Goal: Find specific page/section: Find specific page/section

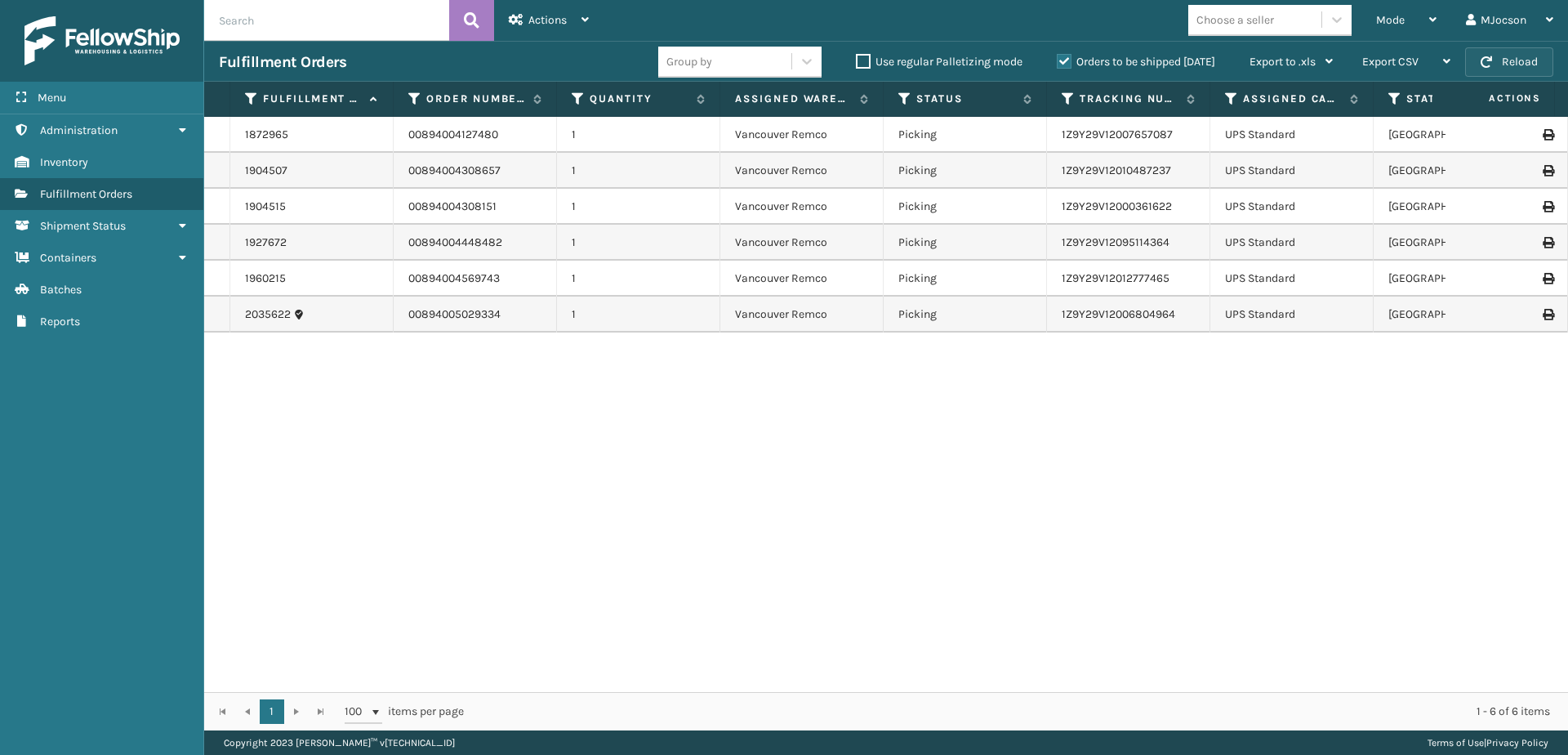
click at [1486, 60] on span "button" at bounding box center [1486, 62] width 11 height 11
click at [78, 292] on span "Batches" at bounding box center [61, 290] width 42 height 14
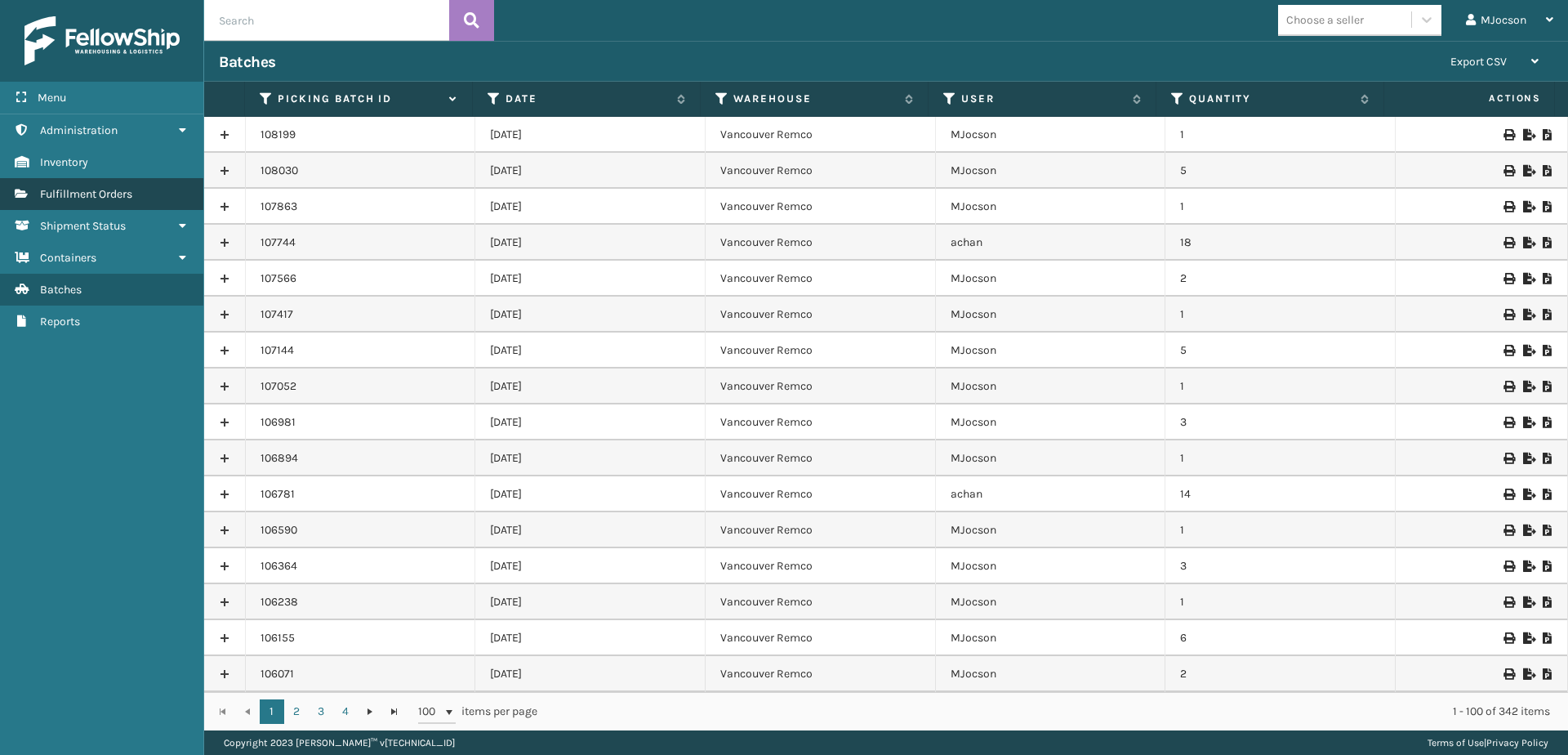
click at [81, 204] on link "Fulfillment Orders" at bounding box center [102, 194] width 204 height 32
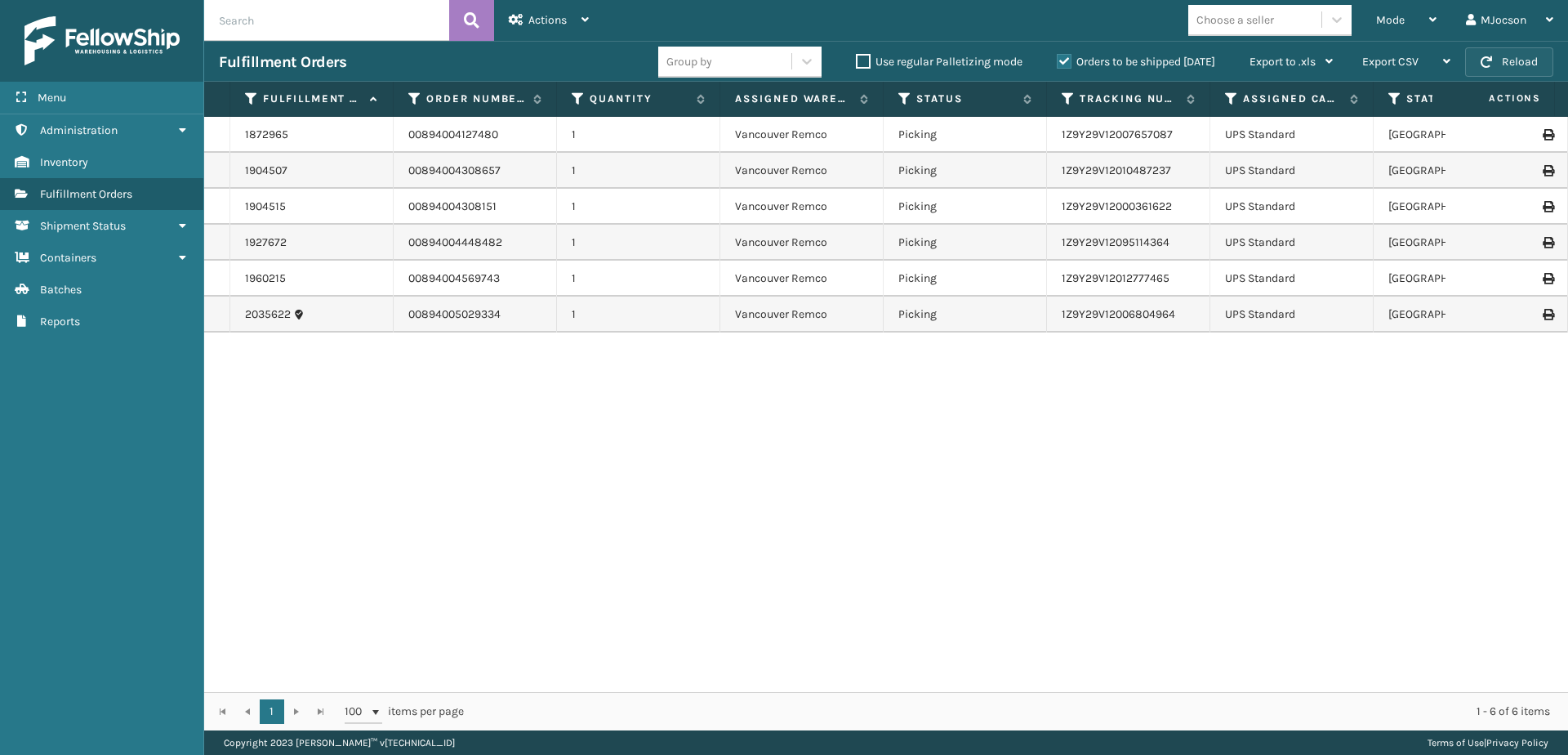
click at [1492, 60] on button "Reload" at bounding box center [1509, 62] width 88 height 29
click at [83, 303] on link "Batches" at bounding box center [102, 290] width 204 height 32
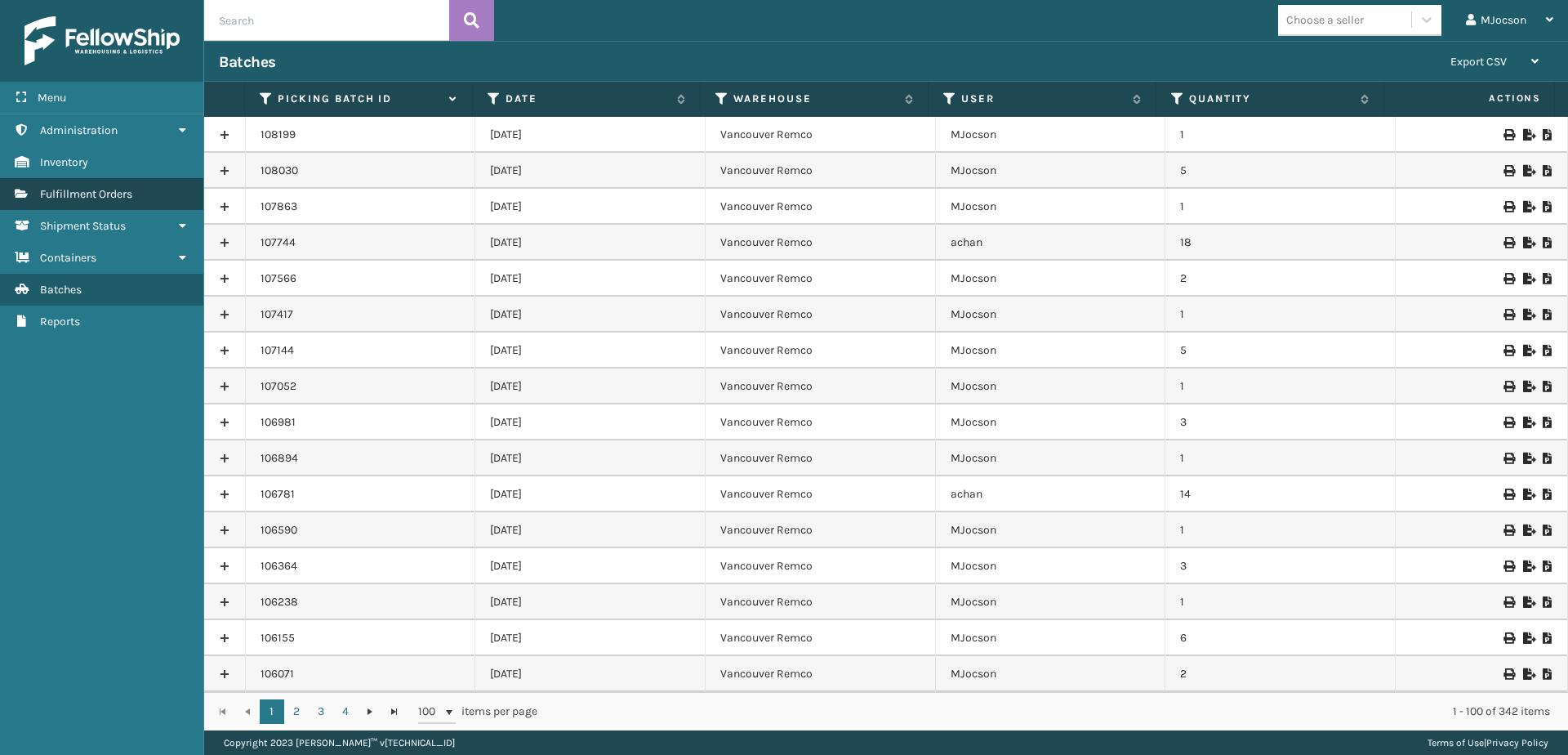
click at [115, 200] on span "Fulfillment Orders" at bounding box center [86, 193] width 92 height 14
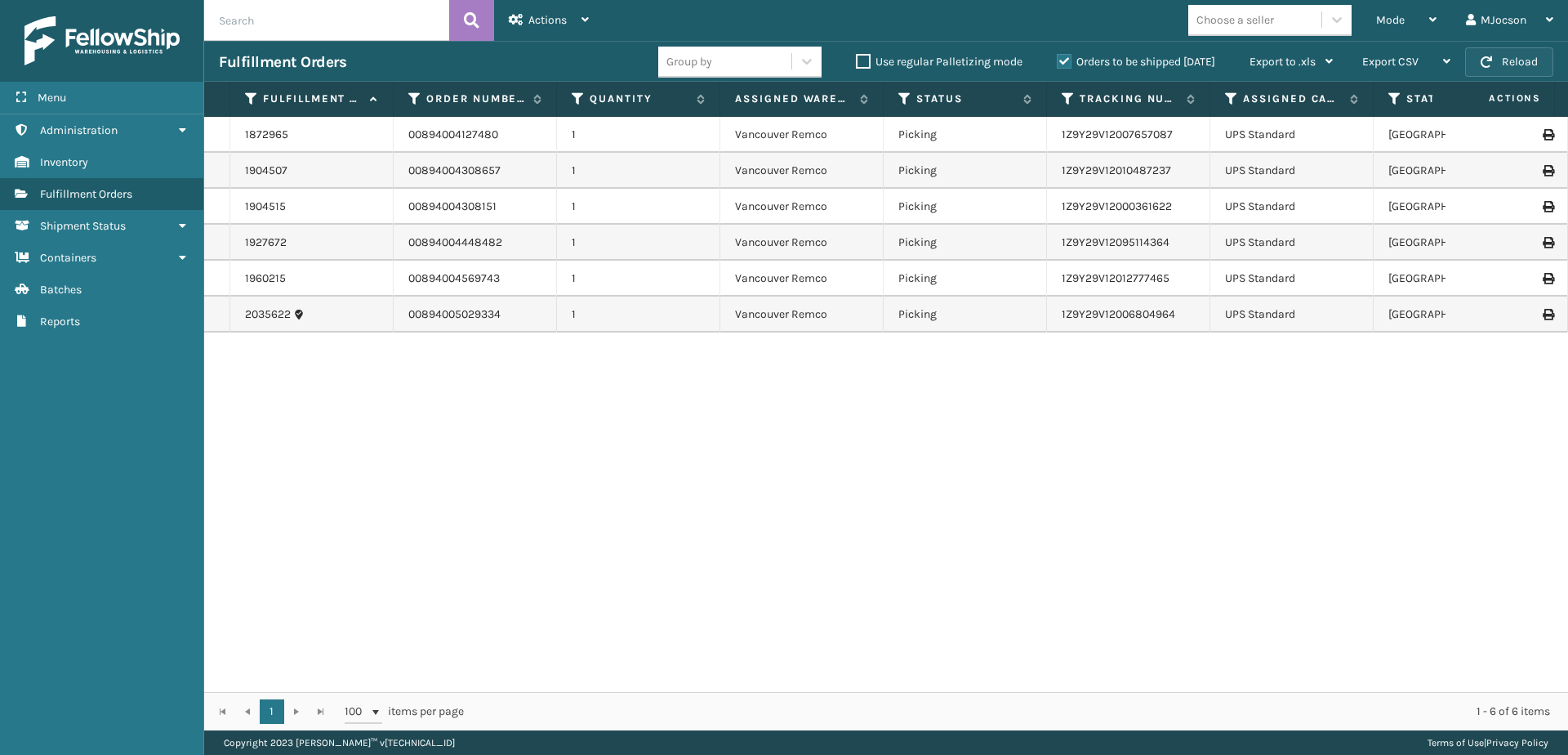
click at [1499, 60] on button "Reload" at bounding box center [1509, 62] width 88 height 29
click at [1492, 54] on button "Reload" at bounding box center [1509, 62] width 88 height 29
